Goal: Transaction & Acquisition: Purchase product/service

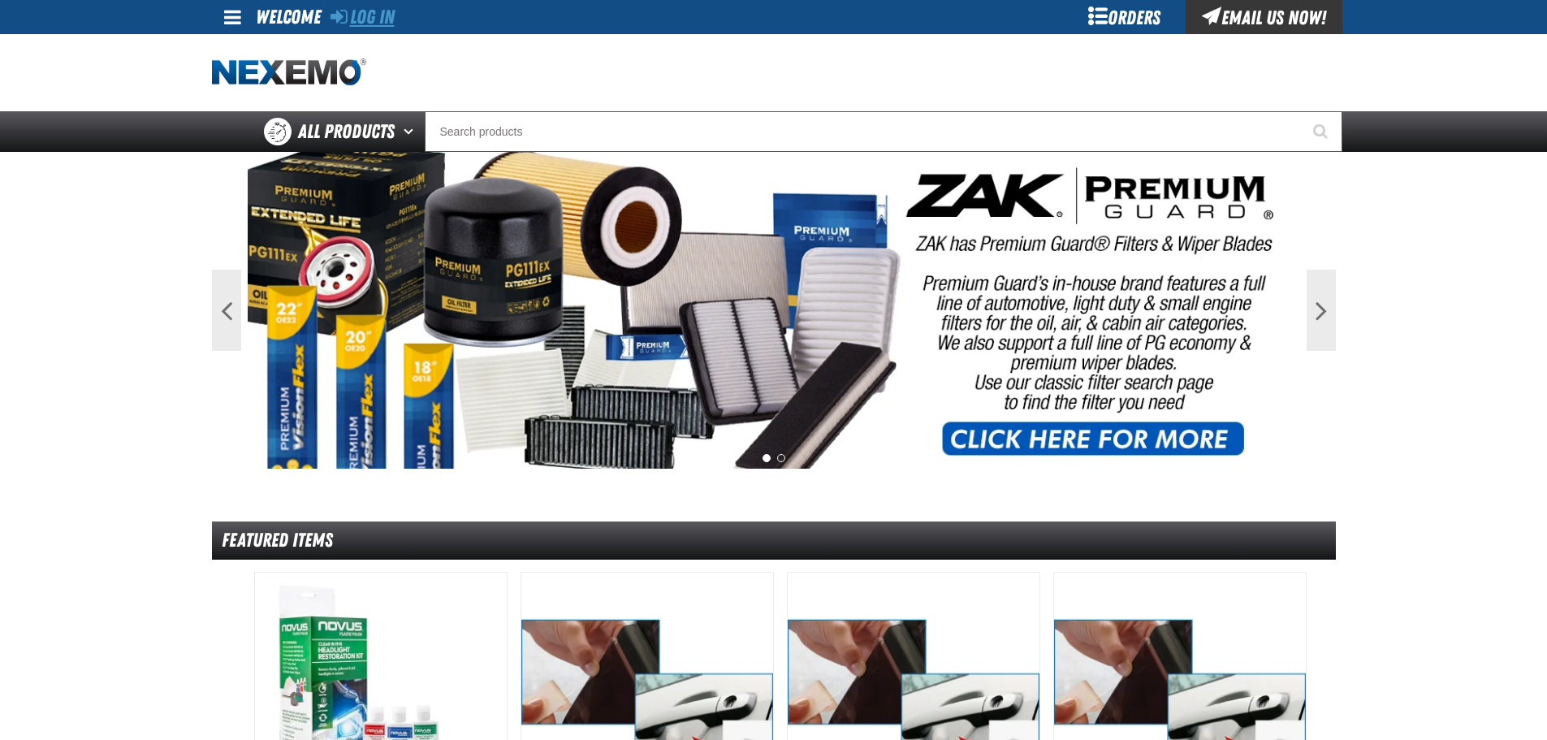
click at [377, 19] on link "Log In" at bounding box center [363, 17] width 64 height 23
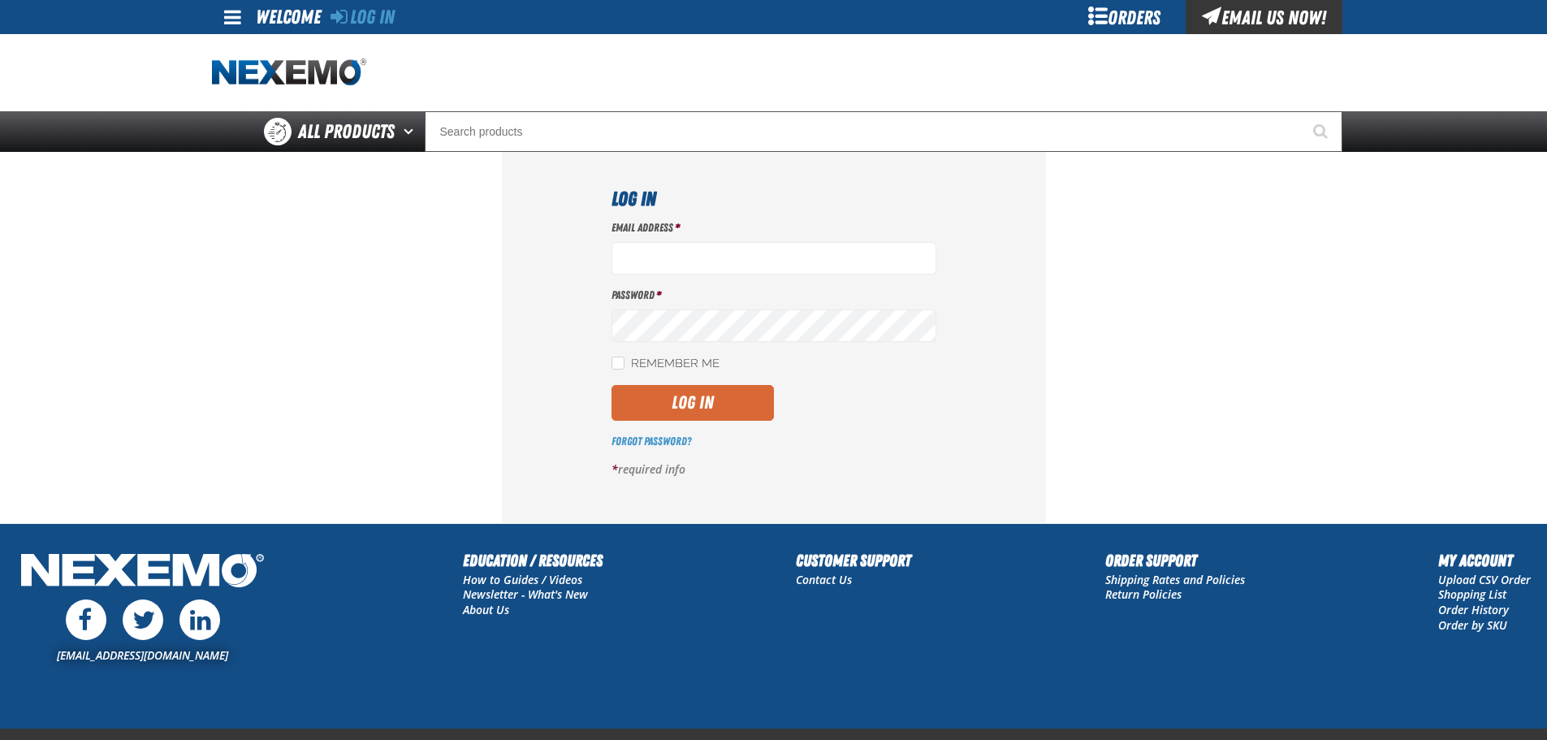
type input "[EMAIL_ADDRESS][DOMAIN_NAME]"
click at [711, 395] on button "Log In" at bounding box center [693, 403] width 162 height 36
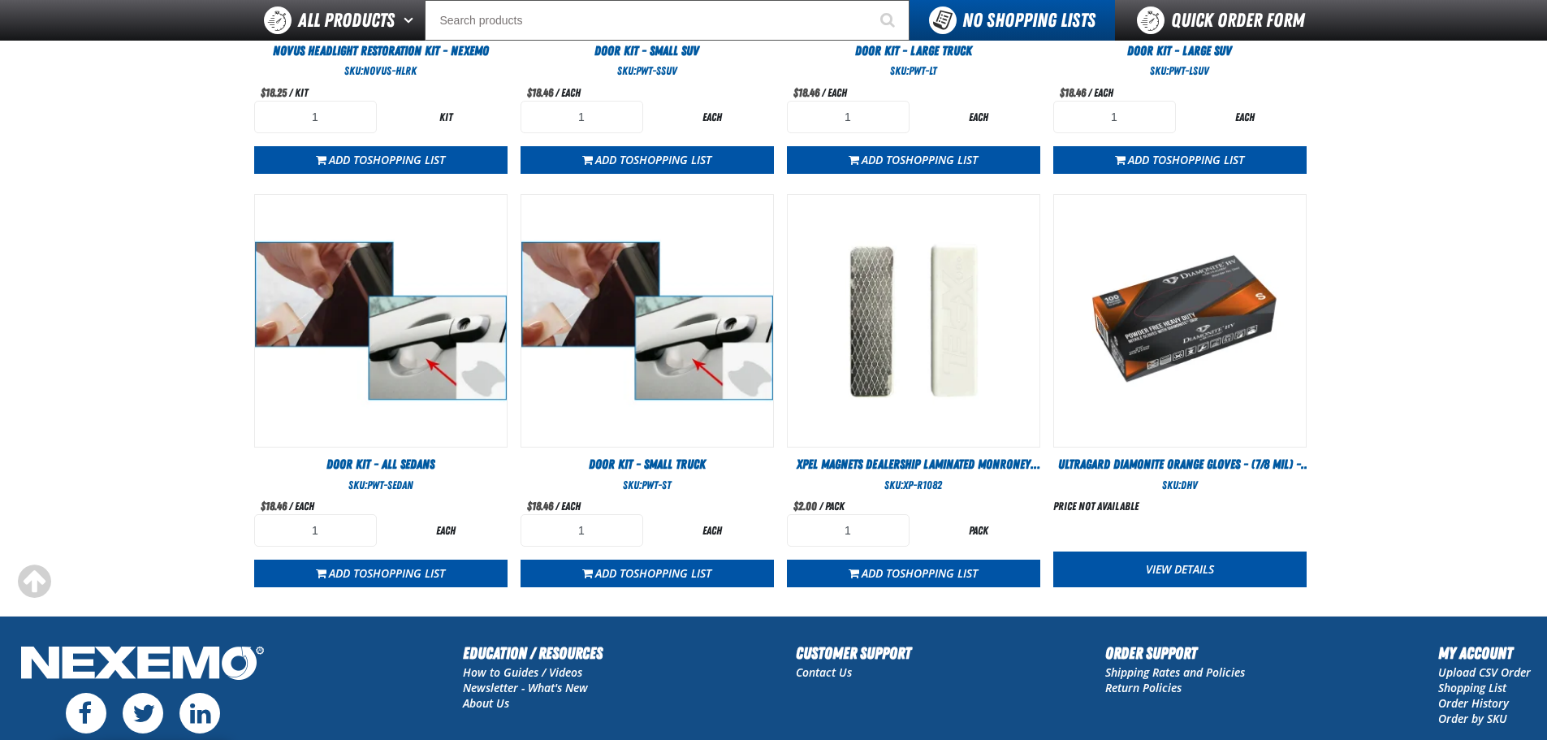
scroll to position [937, 0]
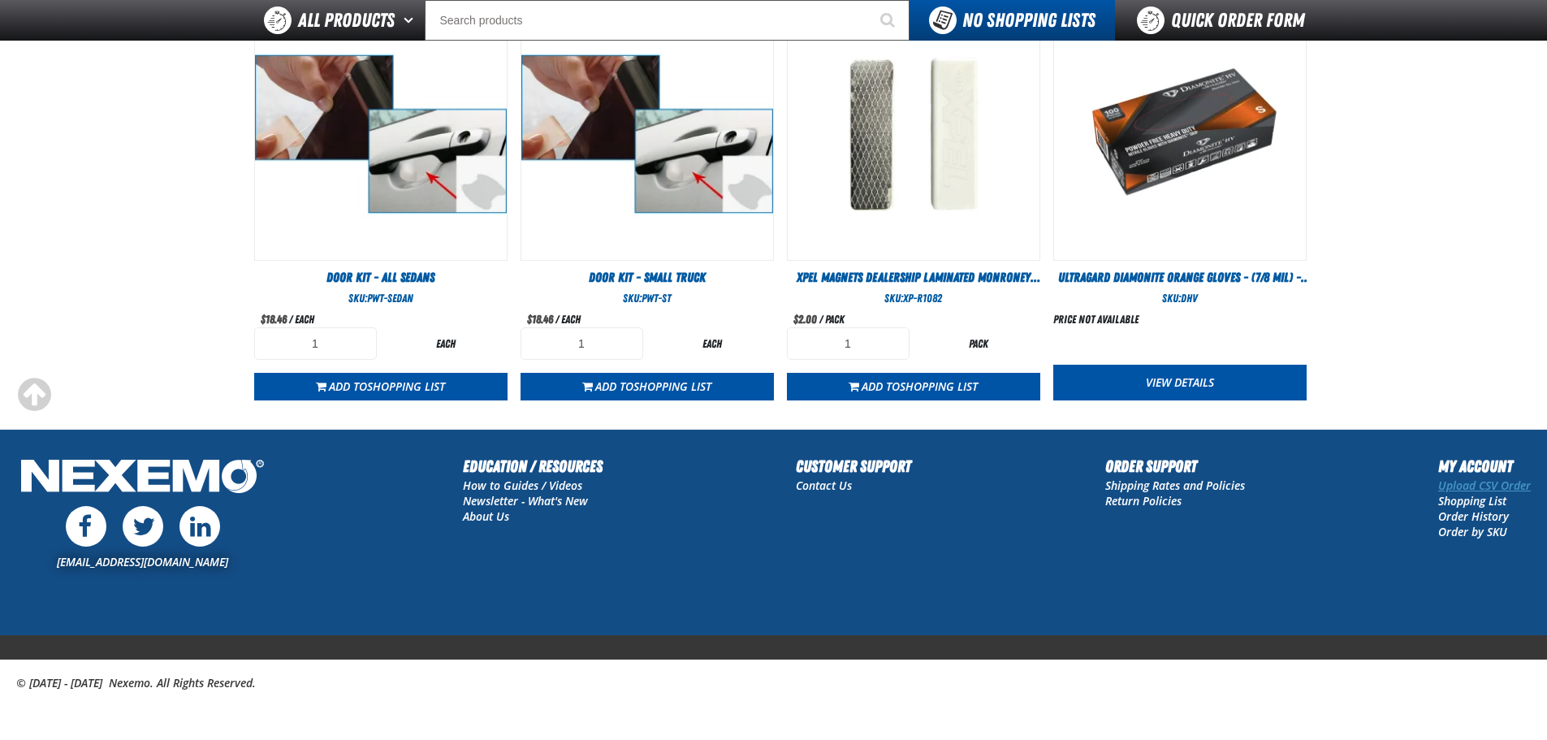
click at [1476, 487] on link "Upload CSV Order" at bounding box center [1485, 485] width 93 height 15
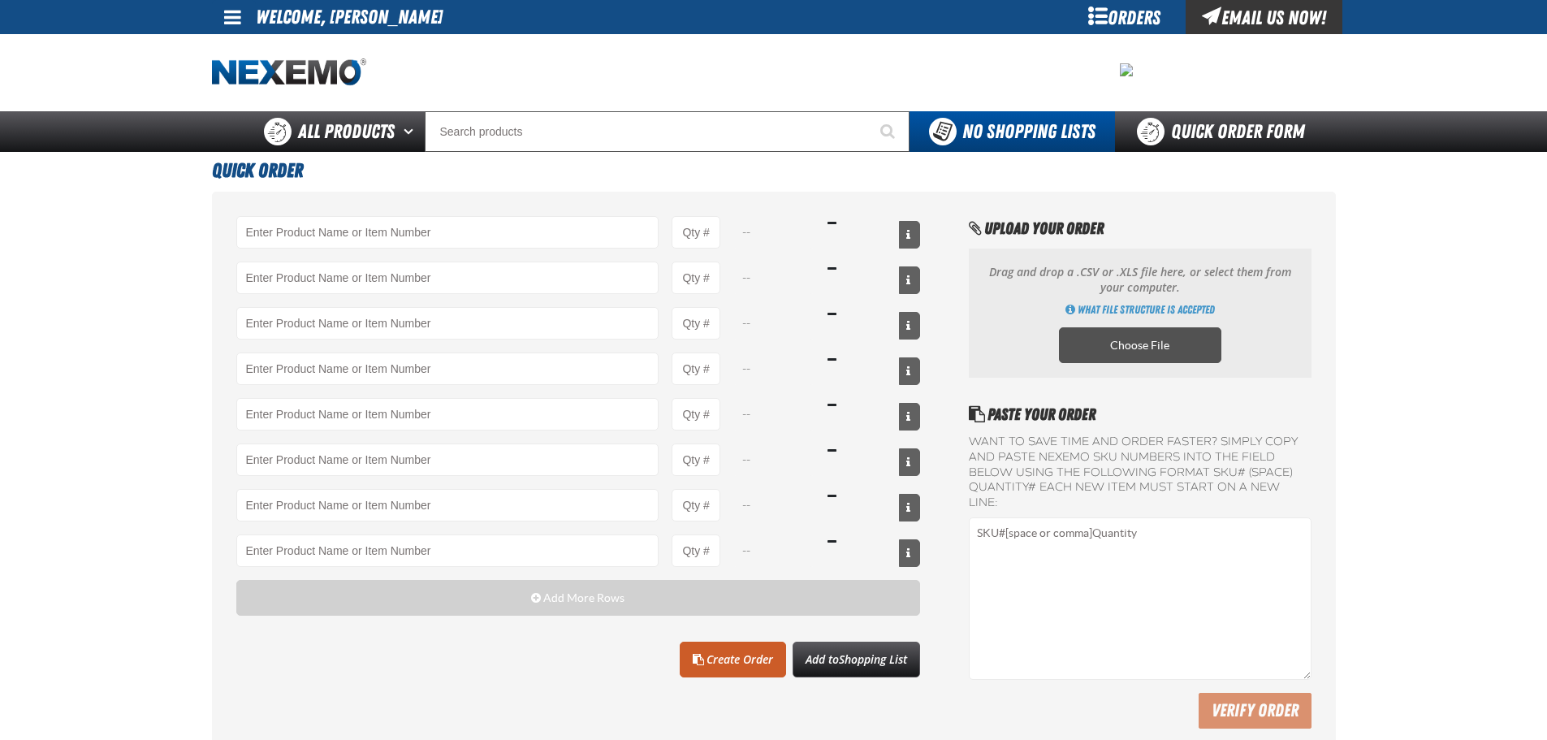
click at [1131, 333] on label "Choose File" at bounding box center [1140, 345] width 162 height 36
click at [0, 0] on input "Choose File" at bounding box center [0, 0] width 0 height 0
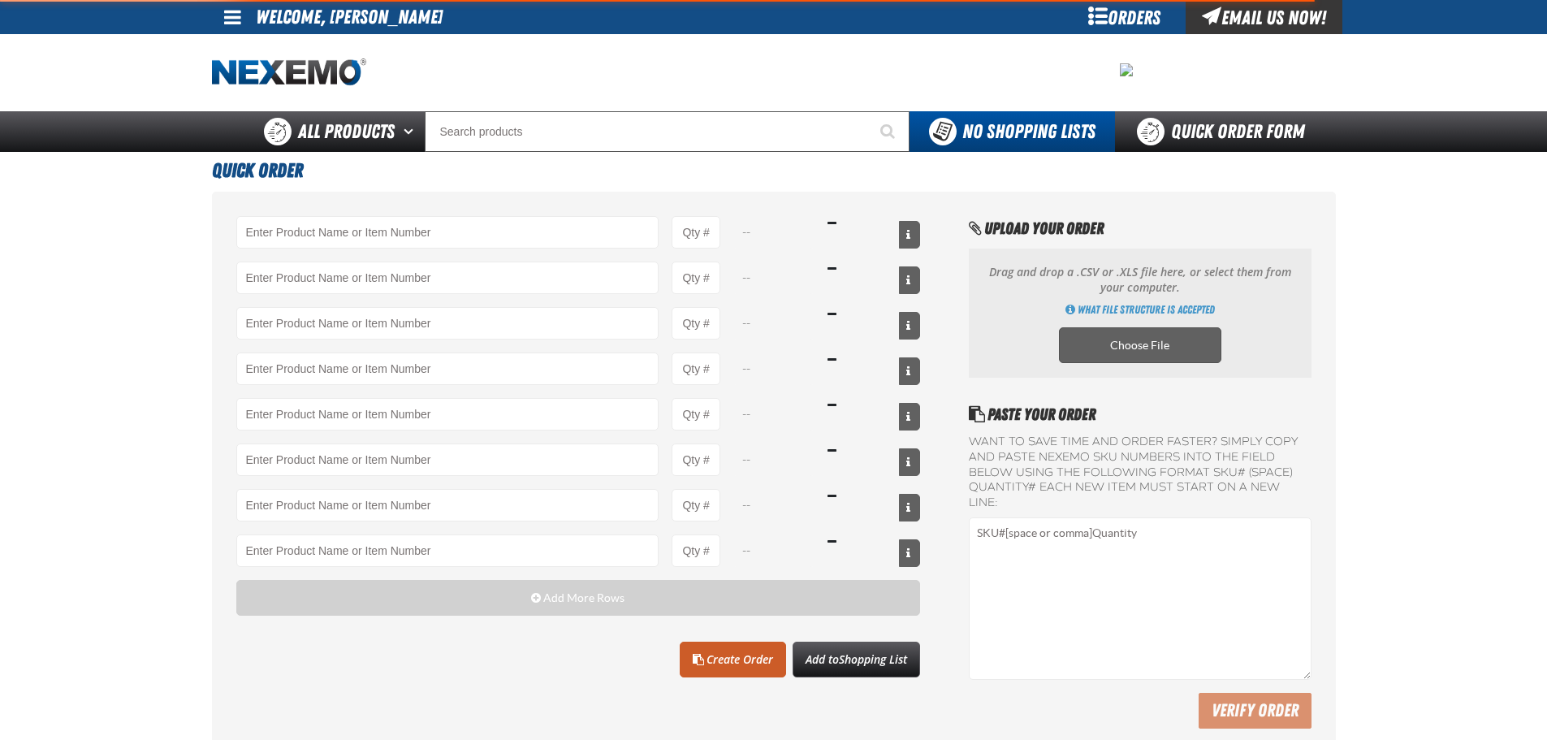
type input "A103 - Throttle Body and Intake Cleaner - ZAK Products"
type input "24"
type input "AC100 - Ventilation Treatment - ZAK Products"
type input "12"
type input "AC160 - Bio-Zone (AMP) Anti-Microbial Protection- ZAK Products (12 per case)"
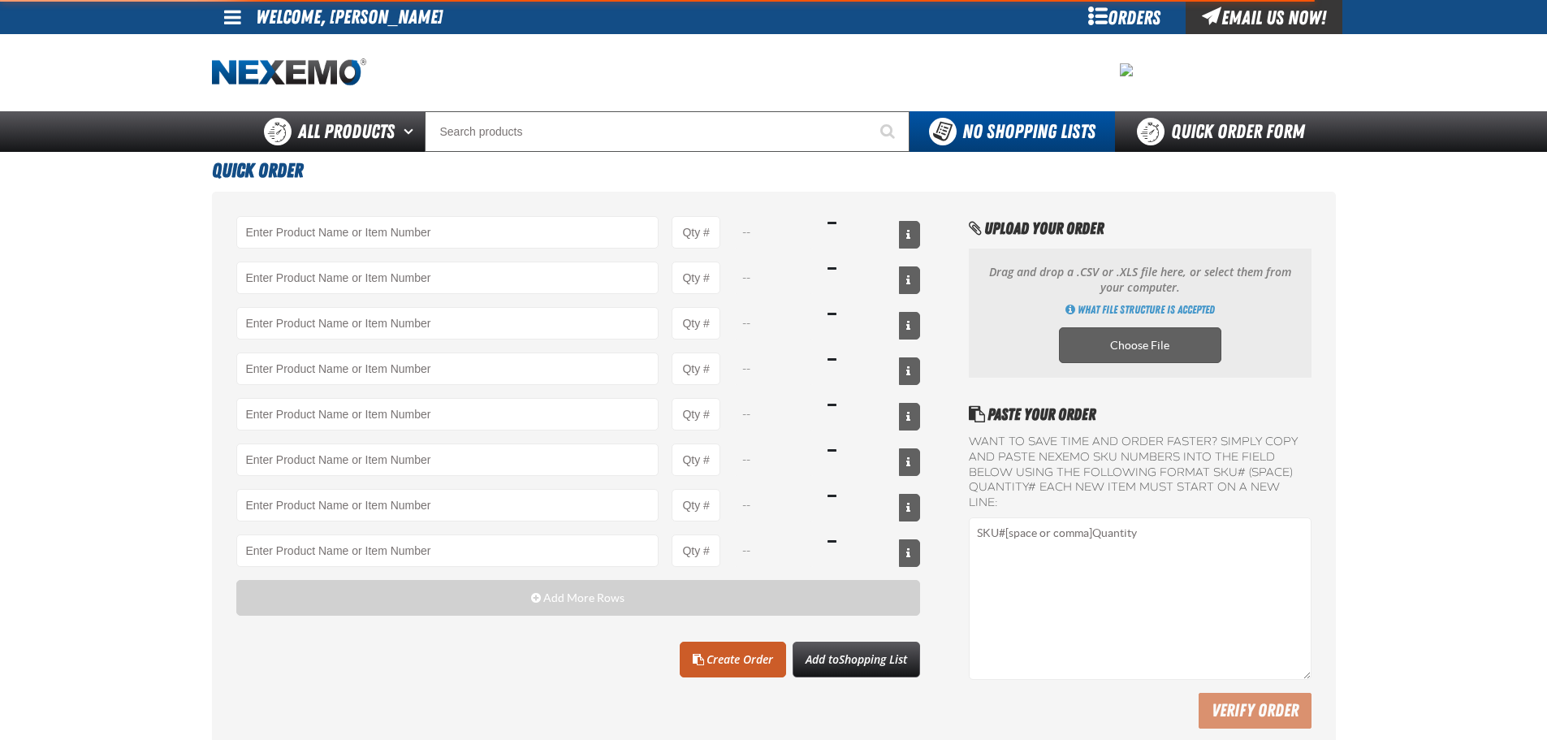
type input "24"
type input "AC165 - Bio-Zone Natural Odor Eliminator - ZAK Products"
type input "12"
type input "ATK404 - Automatic Transmission Service Kit - ZAK Products"
type input "12"
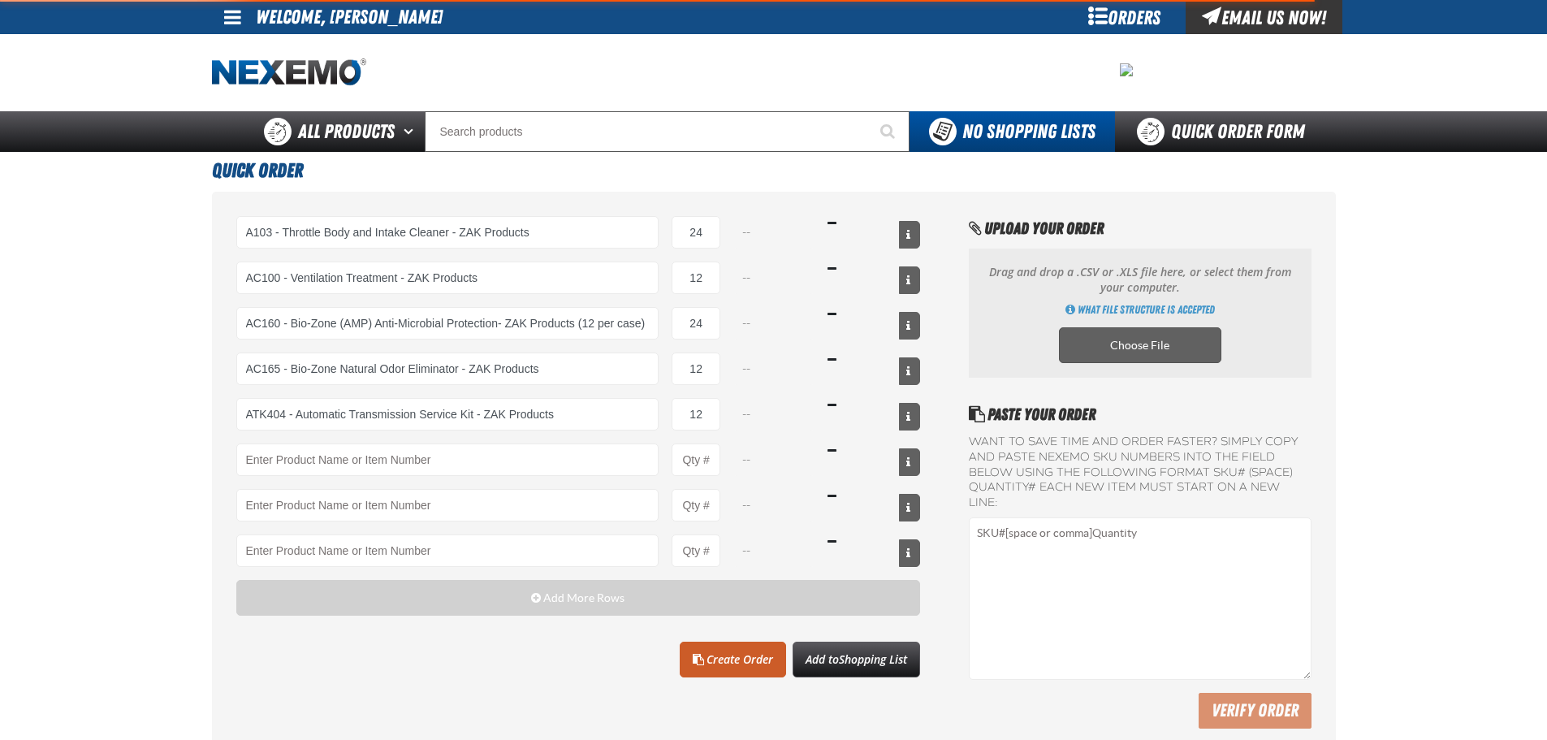
type input "B304 - Battery Service Kit - Cleaner & Protector with Anti-Corrosion Pads - ZAK…"
type input "24"
type input "BK200C - DOT 4 Brake Fluid Cleaner Kit - ZAK Products"
type input "24"
type input "C500 - Synthetic Engine Oil Booster - ZAK Products"
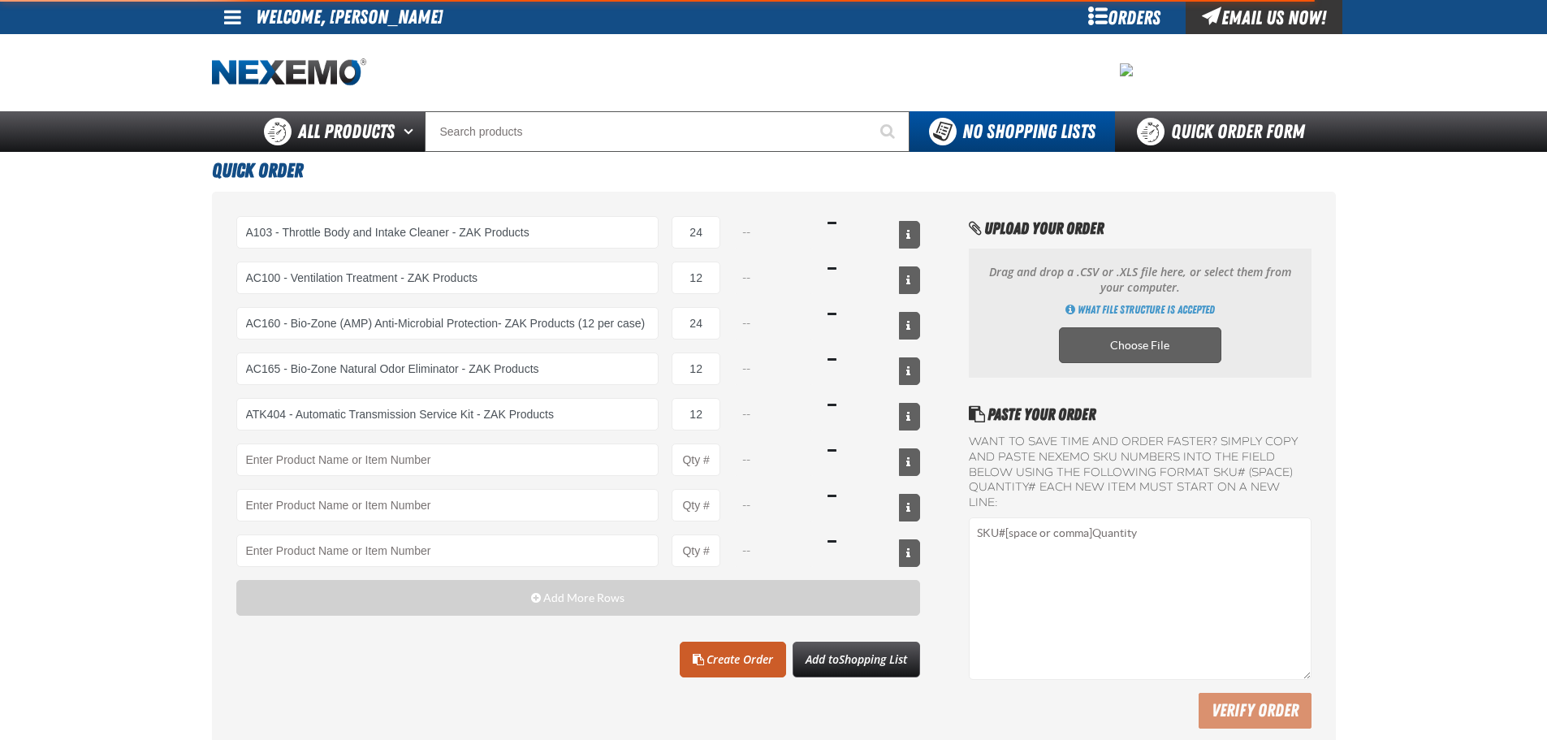
type input "96"
select select "can"
select select "bottle"
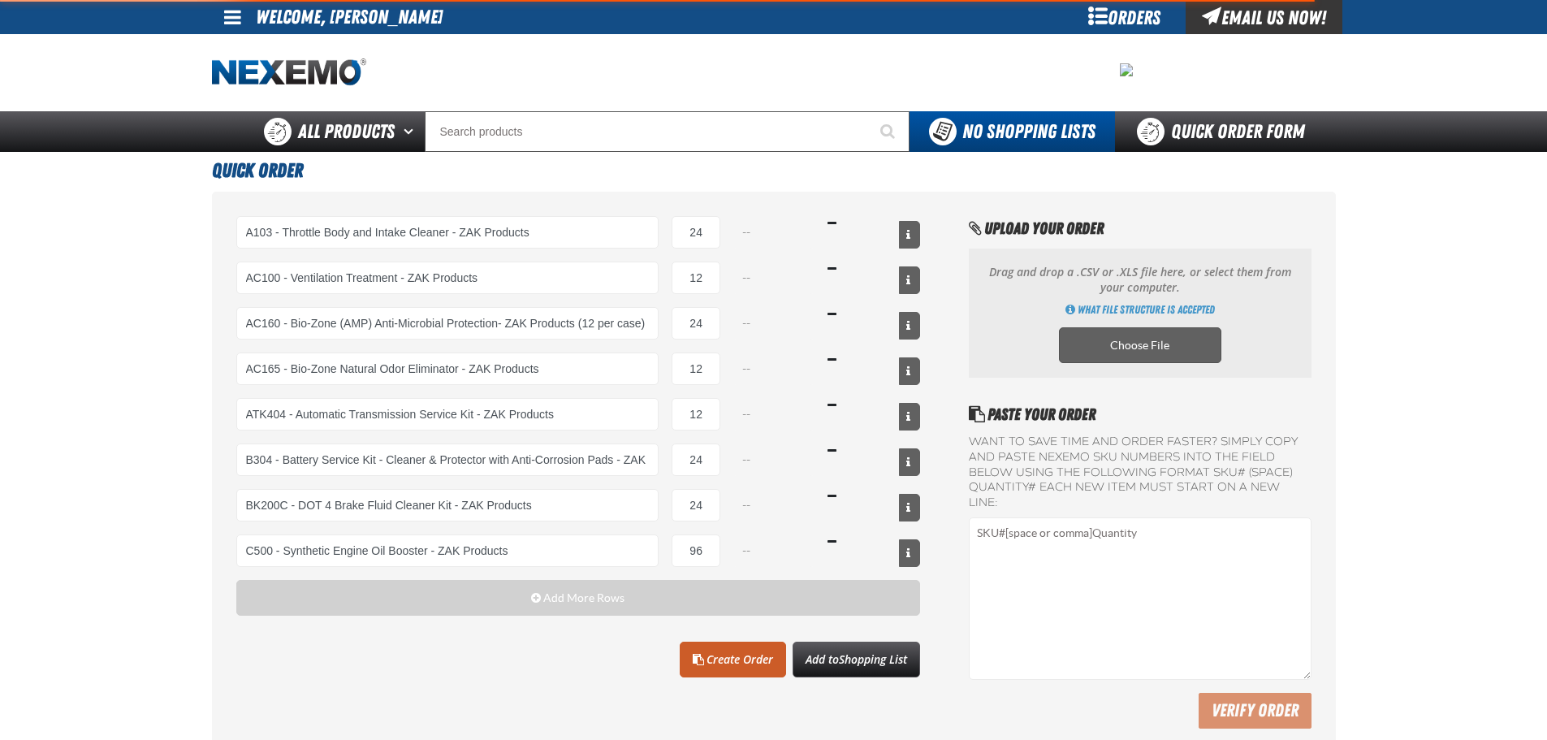
select select "kit"
select select "bottle"
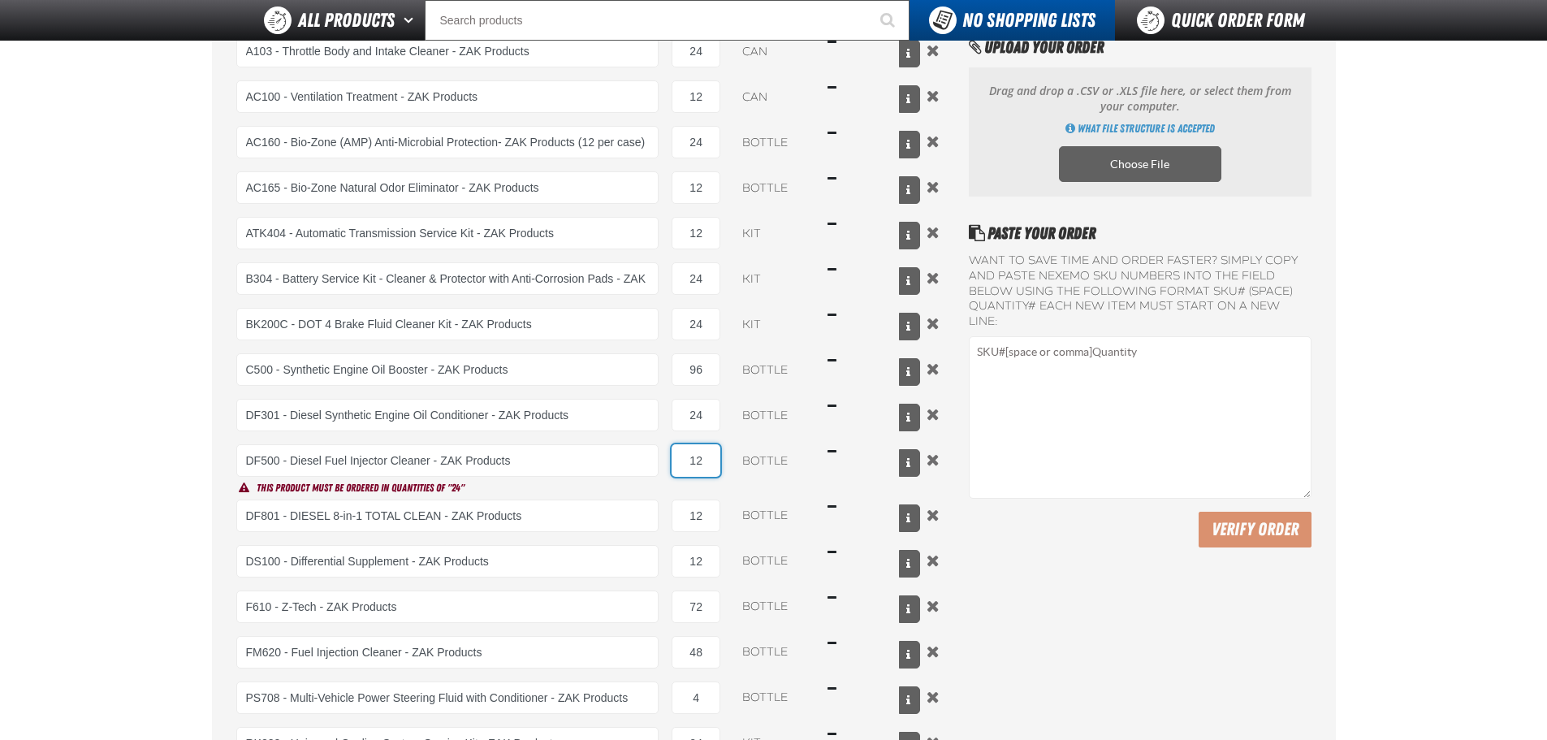
scroll to position [406, 0]
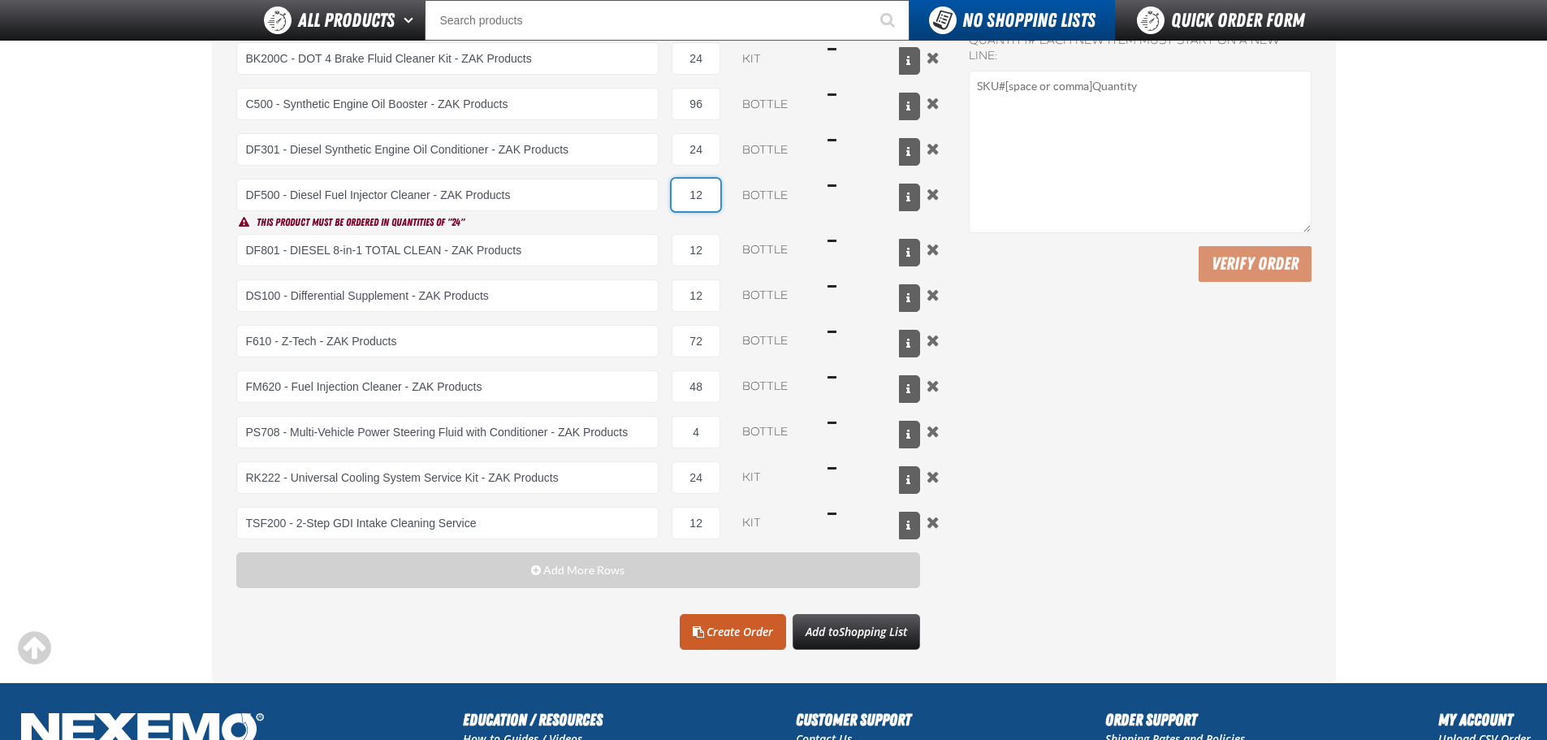
type input "1"
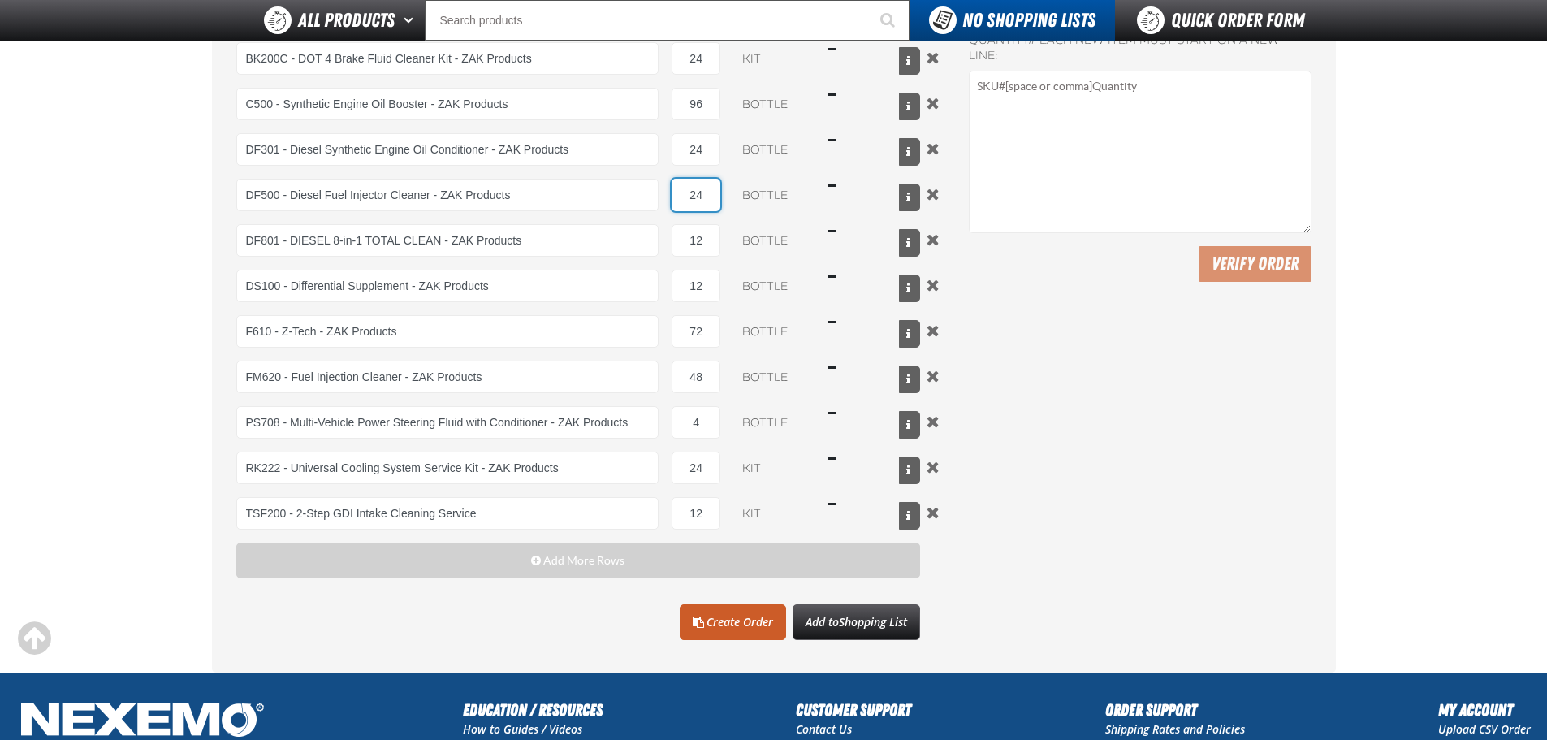
type input "24"
click at [733, 608] on link "Create Order" at bounding box center [733, 622] width 106 height 36
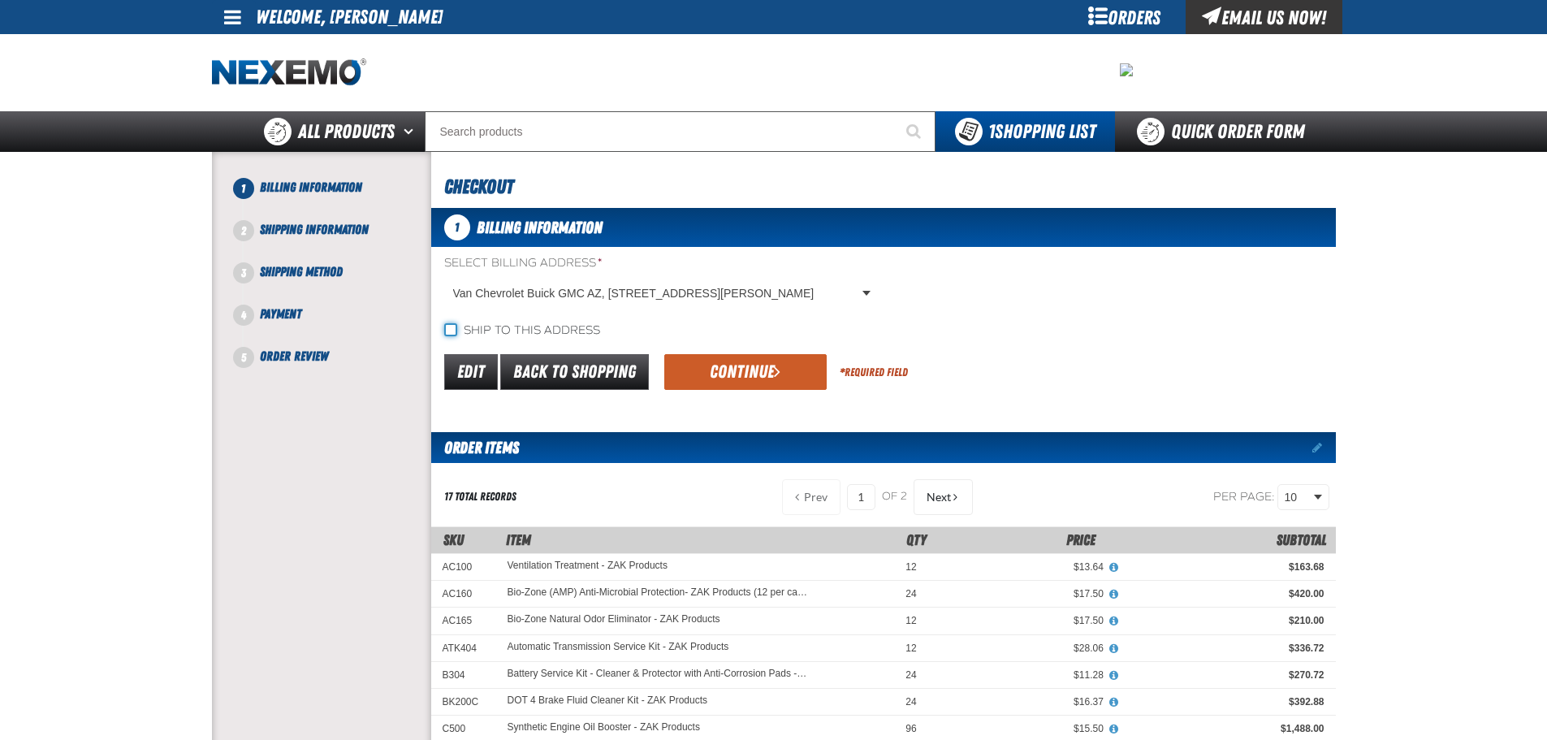
click at [445, 329] on input "Ship to this address" at bounding box center [450, 329] width 13 height 13
checkbox input "true"
click at [729, 376] on button "Continue" at bounding box center [745, 372] width 162 height 36
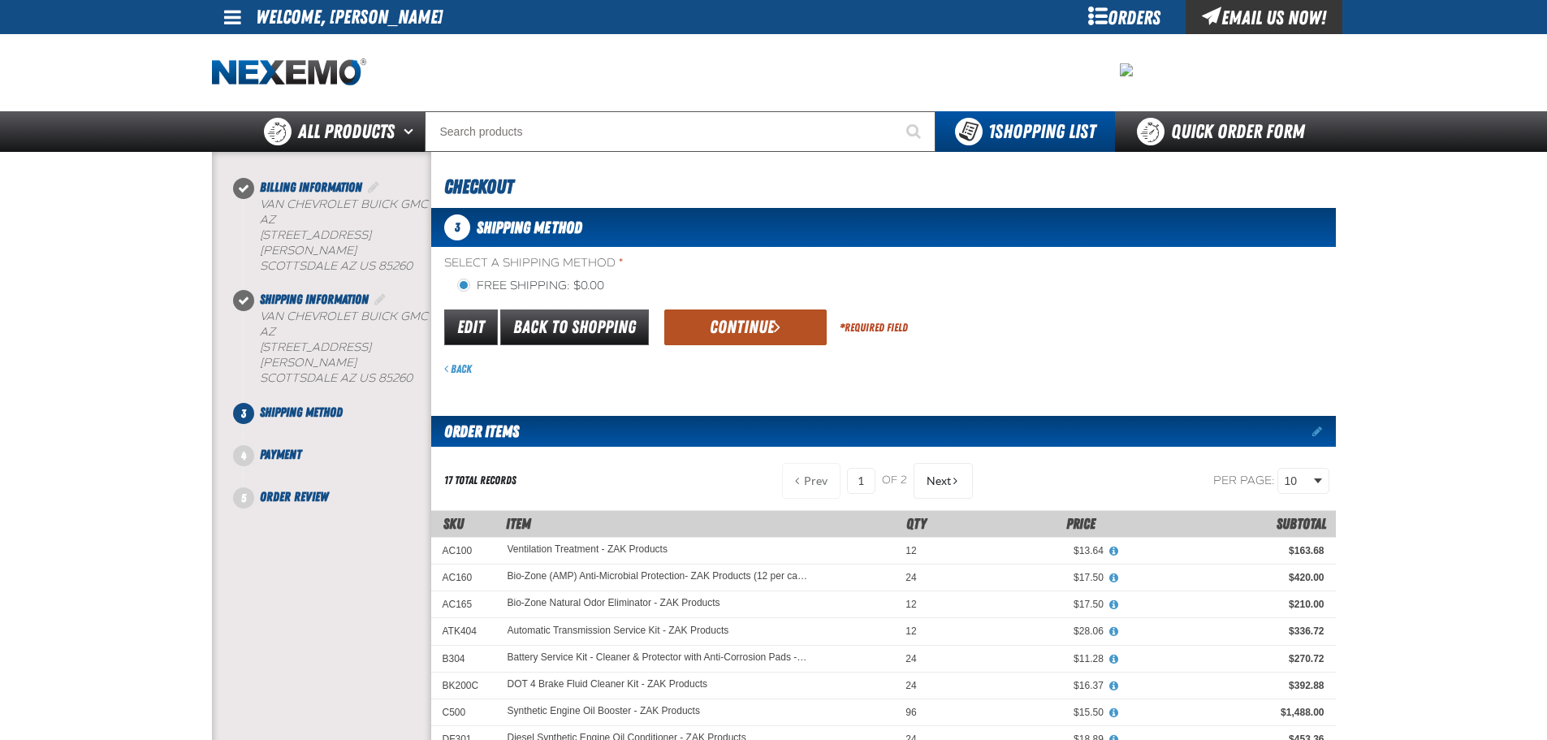
click at [742, 333] on button "Continue" at bounding box center [745, 327] width 162 height 36
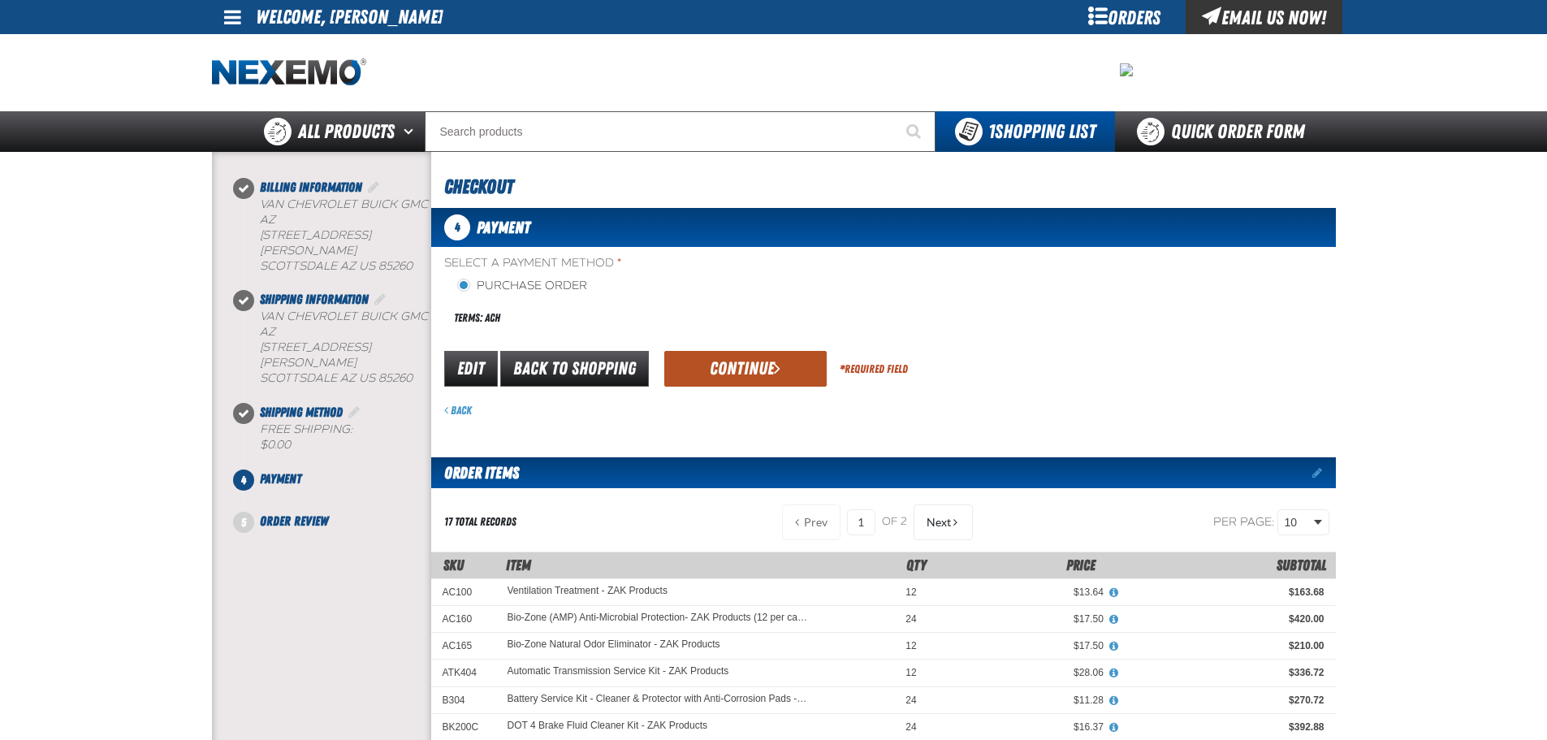
click at [699, 366] on button "Continue" at bounding box center [745, 369] width 162 height 36
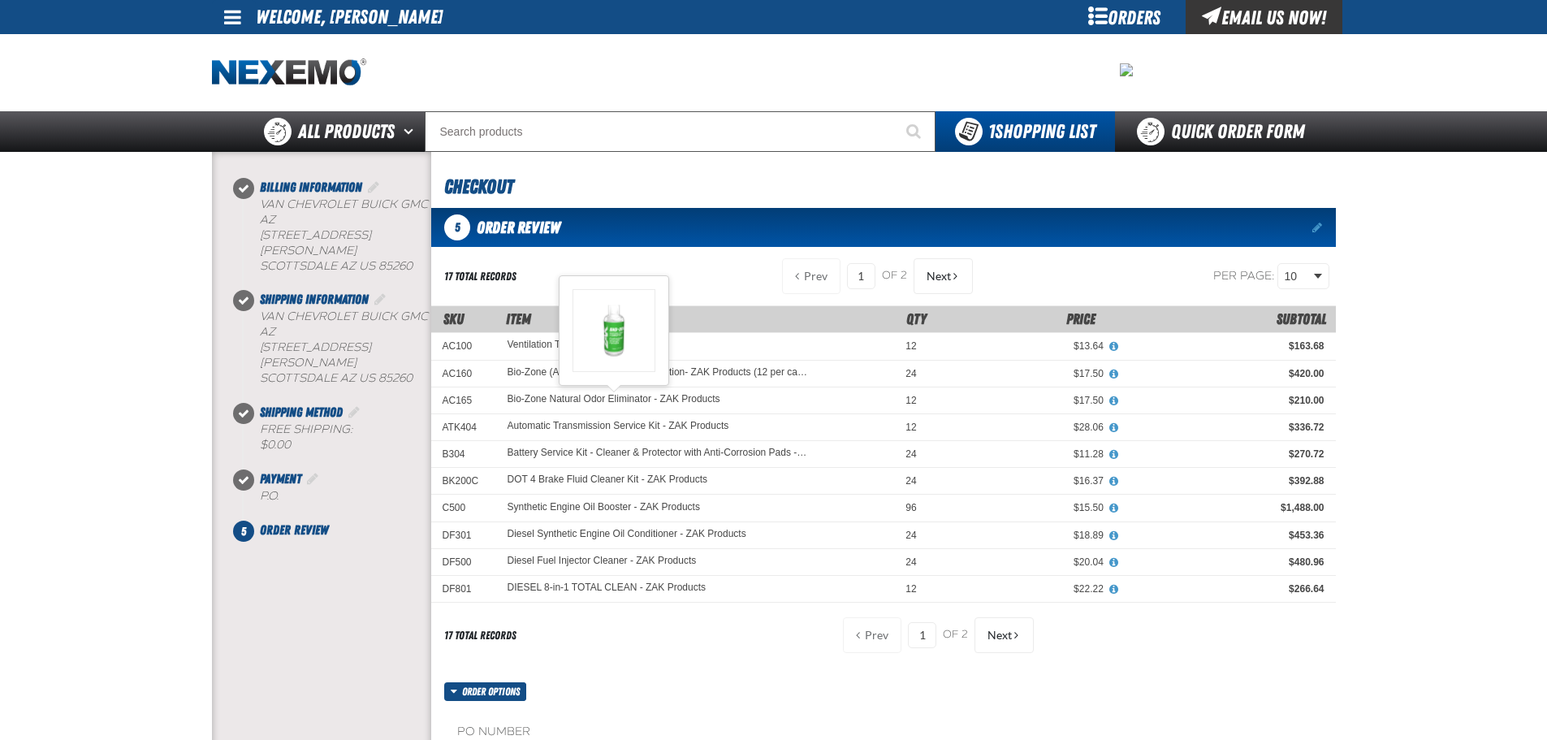
scroll to position [244, 0]
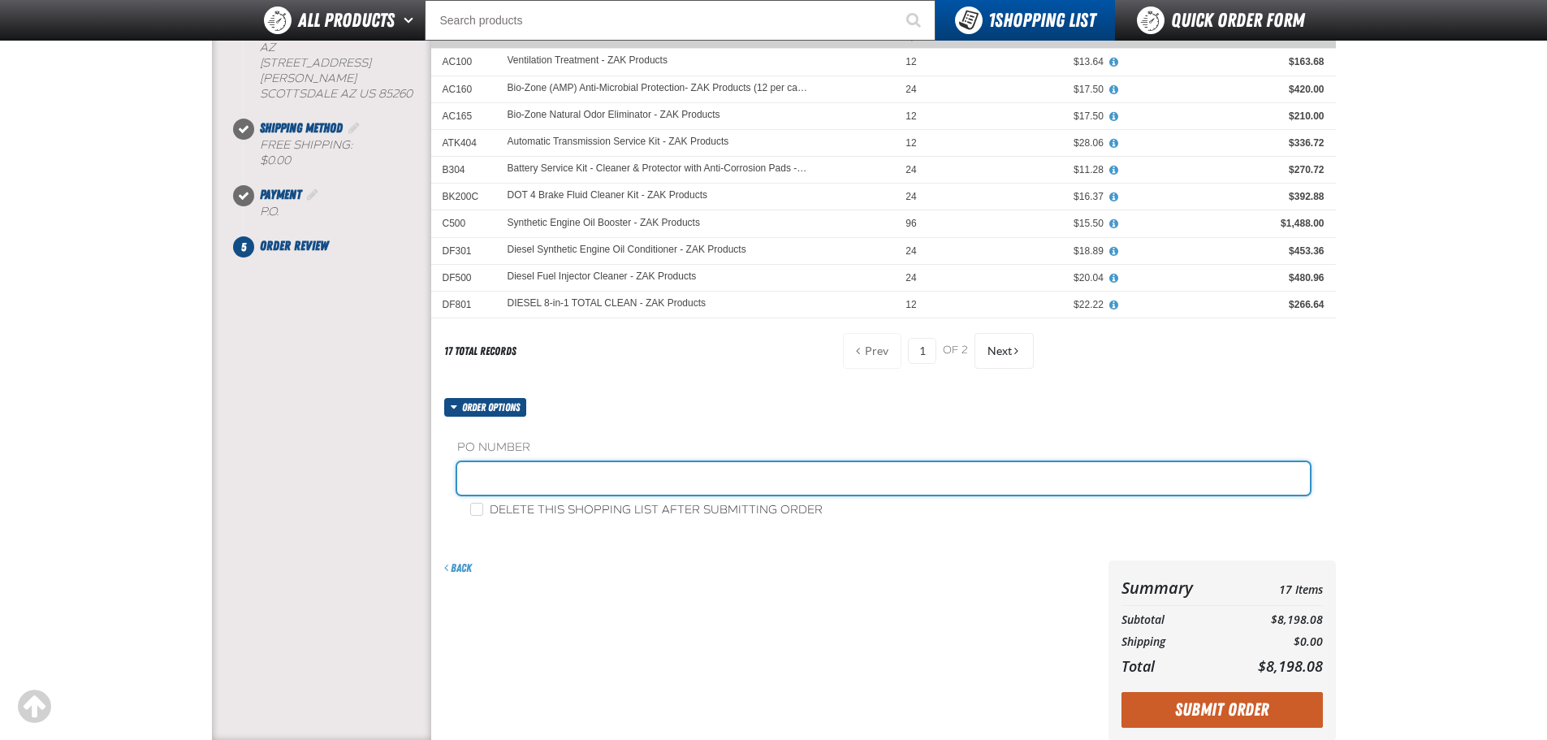
click at [508, 481] on input "text" at bounding box center [883, 478] width 853 height 32
type input "ZAK265"
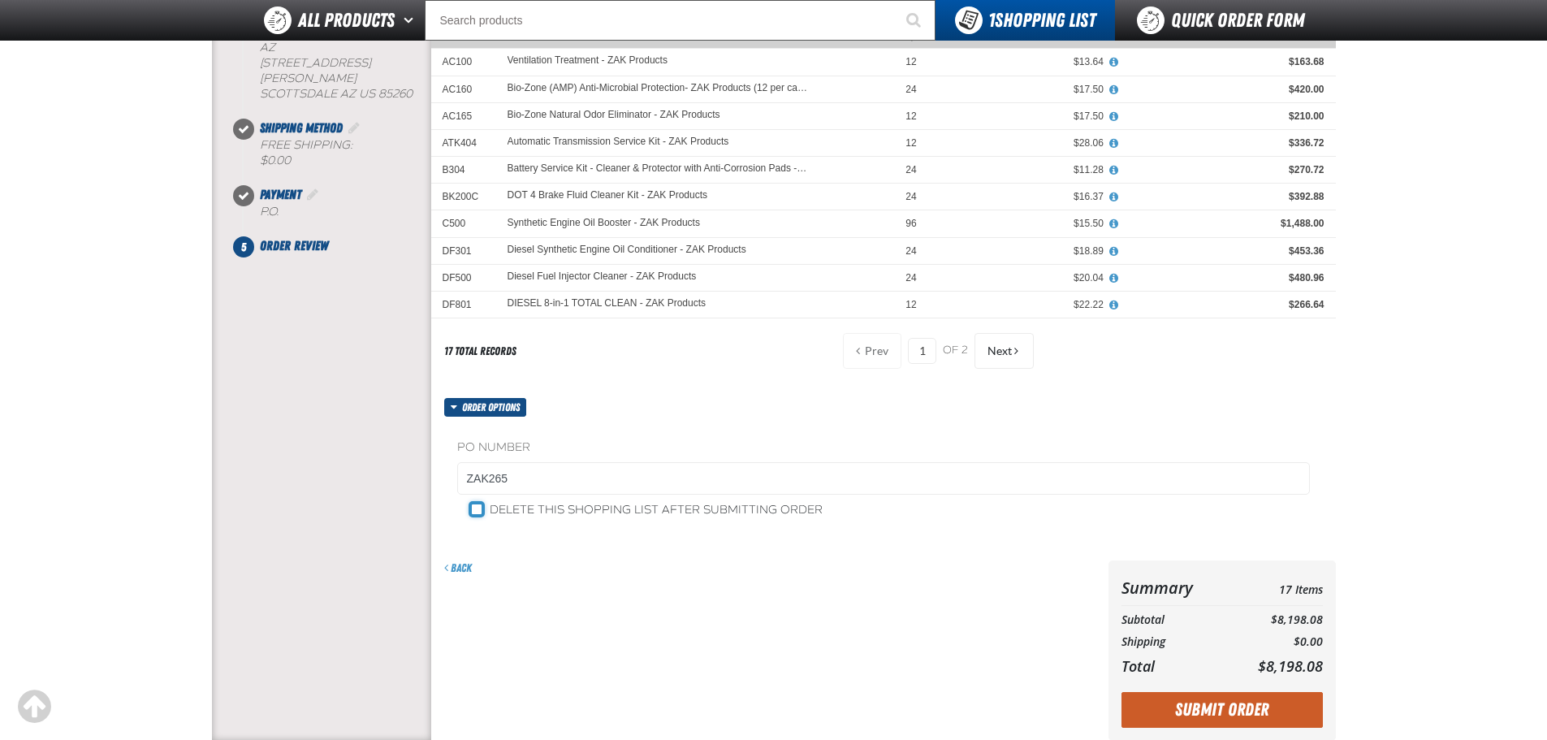
click at [479, 509] on input "Delete this shopping list after submitting order" at bounding box center [476, 509] width 13 height 13
checkbox input "true"
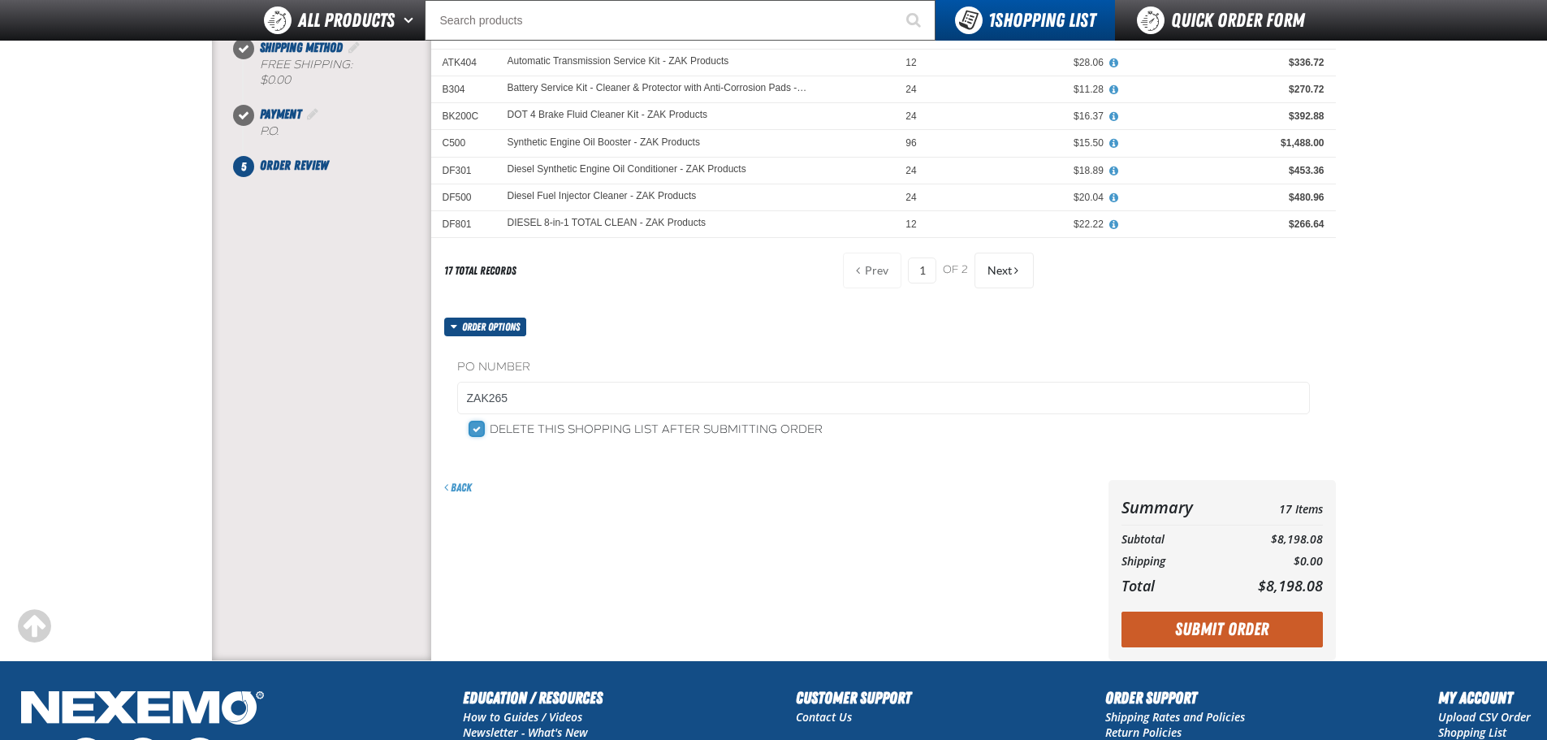
scroll to position [325, 0]
click at [1231, 628] on button "Submit Order" at bounding box center [1222, 629] width 201 height 36
